Goal: Navigation & Orientation: Find specific page/section

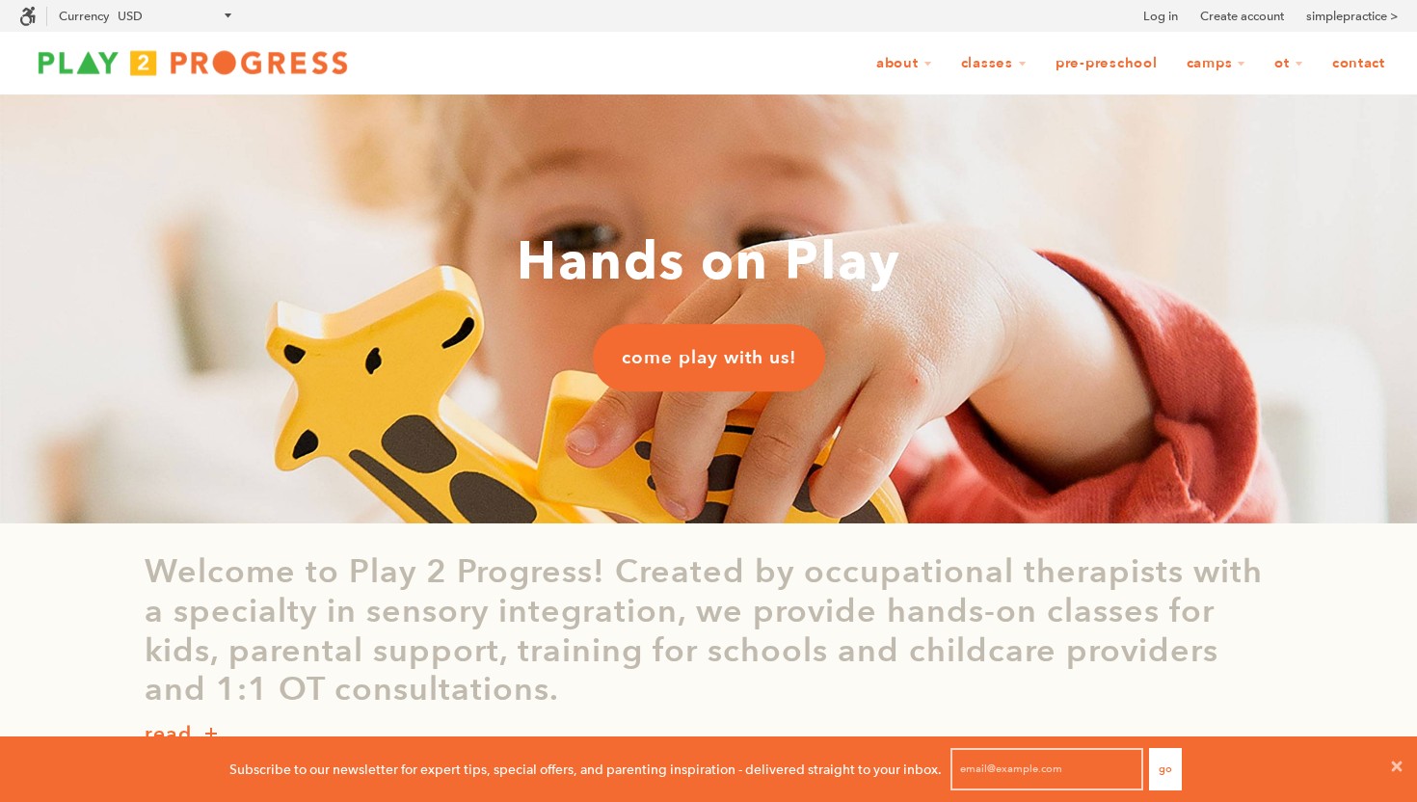
scroll to position [1, 1]
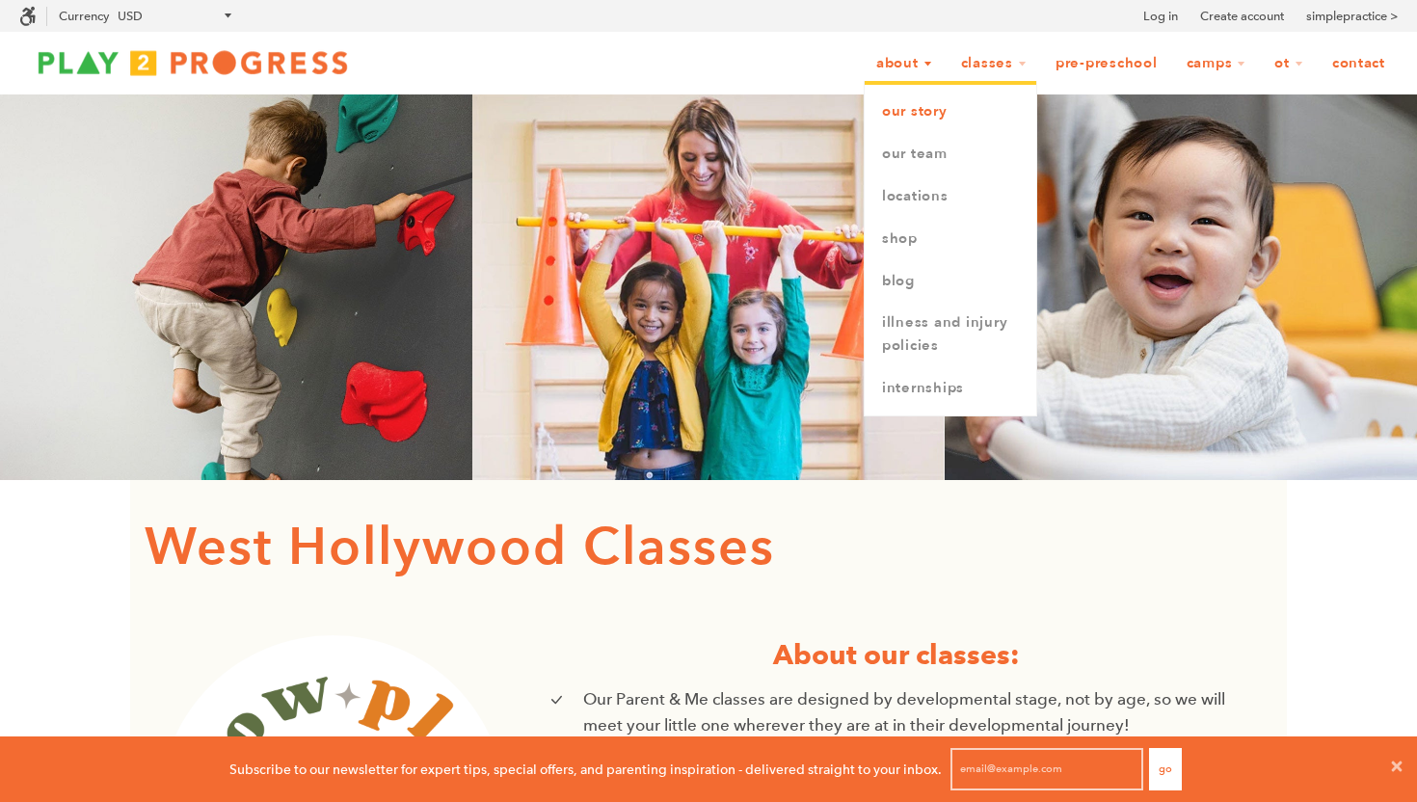
click at [900, 129] on link "Our Story" at bounding box center [951, 112] width 172 height 42
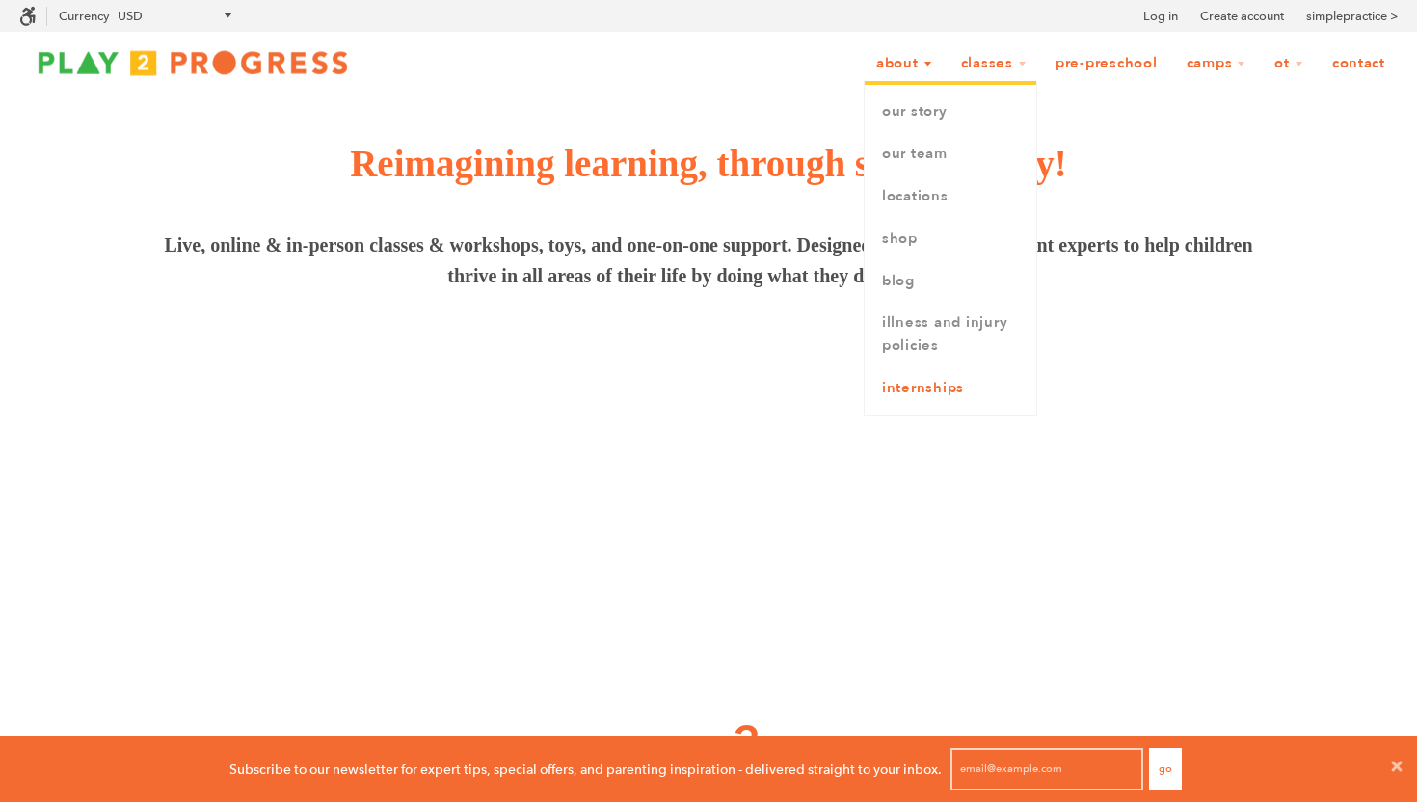
click at [905, 381] on link "Internships" at bounding box center [951, 388] width 172 height 42
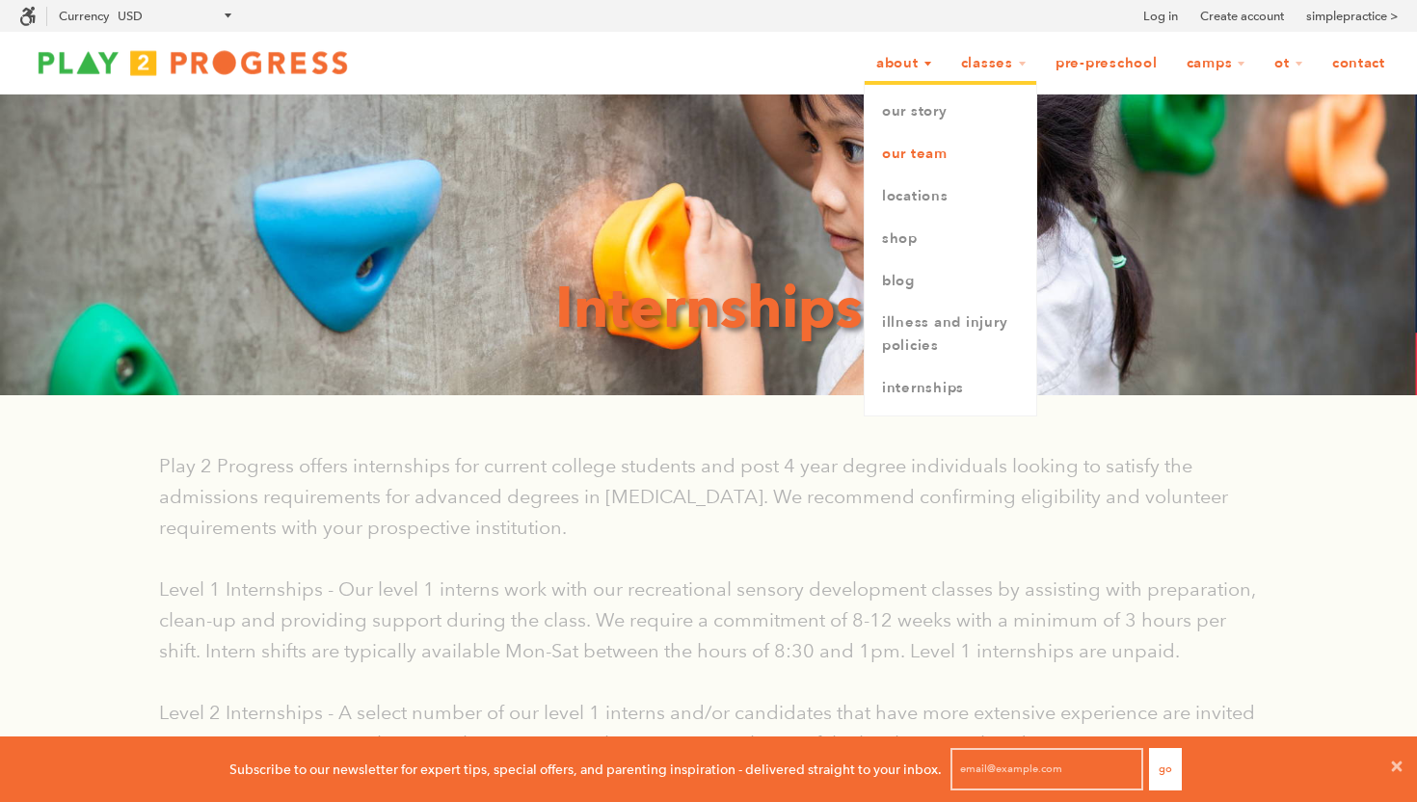
click at [906, 162] on link "Our Team" at bounding box center [951, 154] width 172 height 42
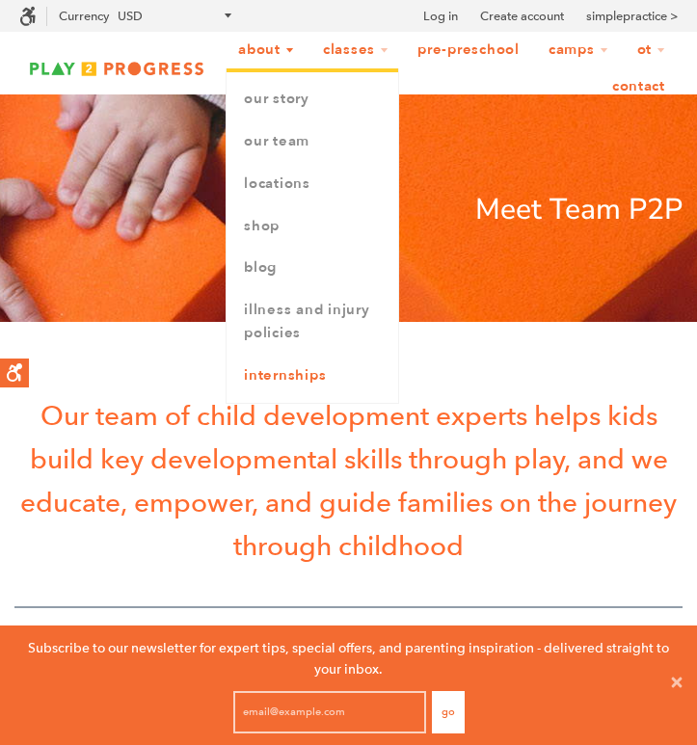
click at [281, 372] on link "Internships" at bounding box center [313, 376] width 172 height 42
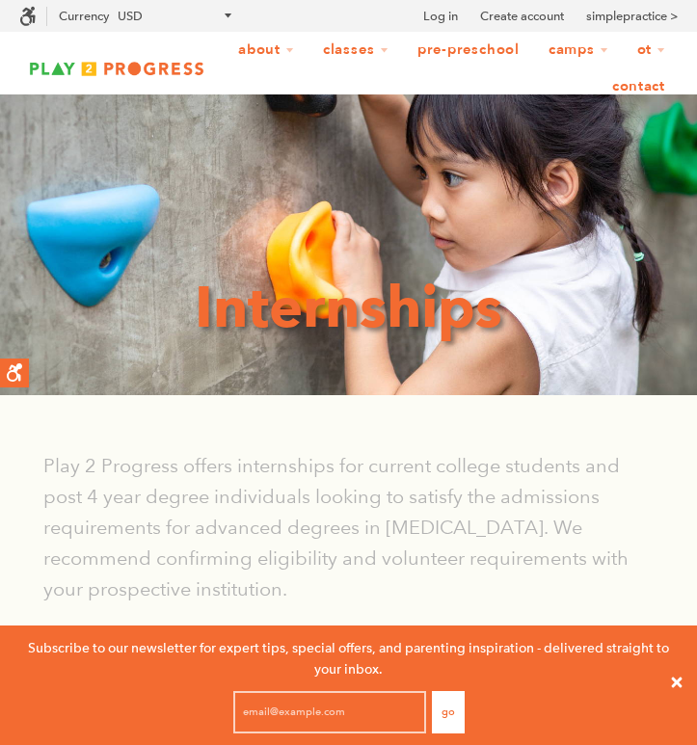
click at [674, 687] on icon at bounding box center [676, 682] width 15 height 15
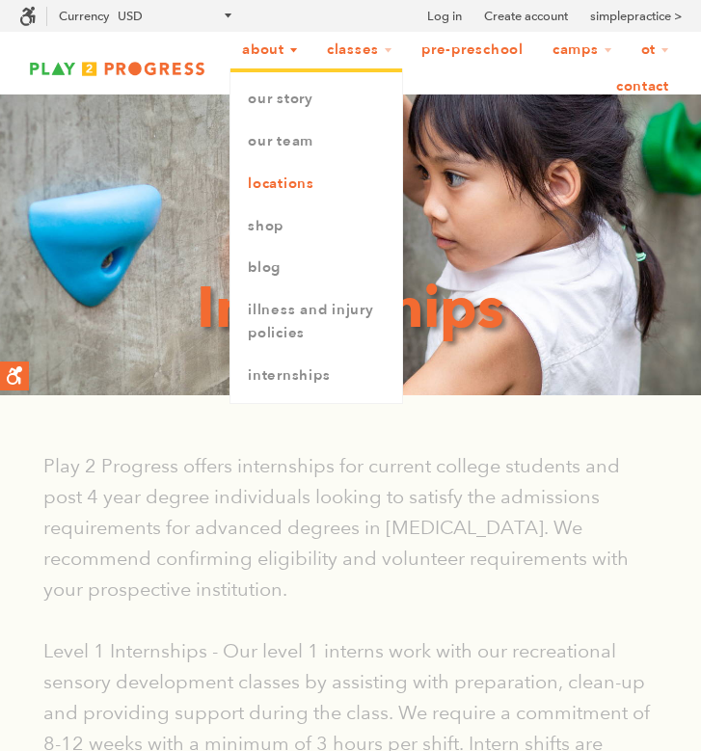
click at [281, 183] on link "Locations" at bounding box center [316, 184] width 172 height 42
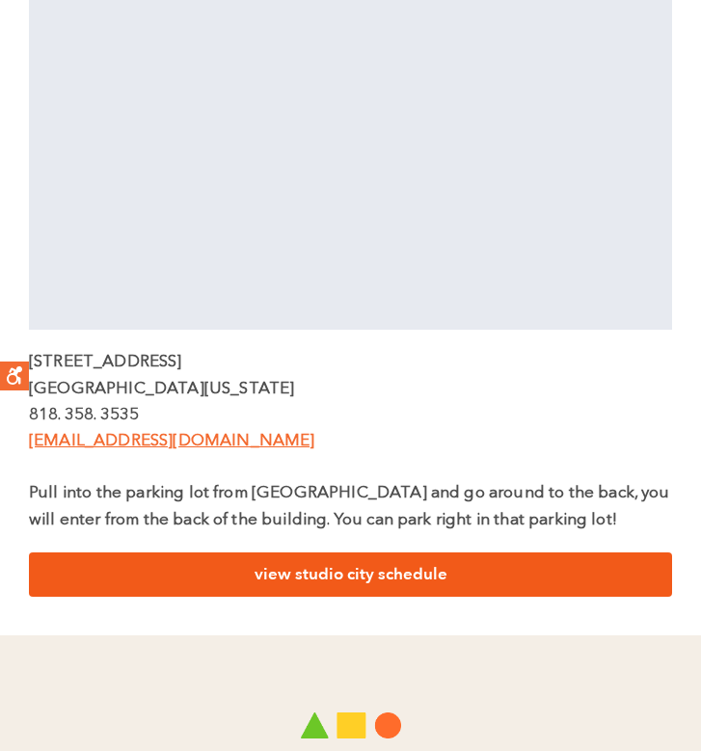
scroll to position [1439, 0]
